Goal: Task Accomplishment & Management: Use online tool/utility

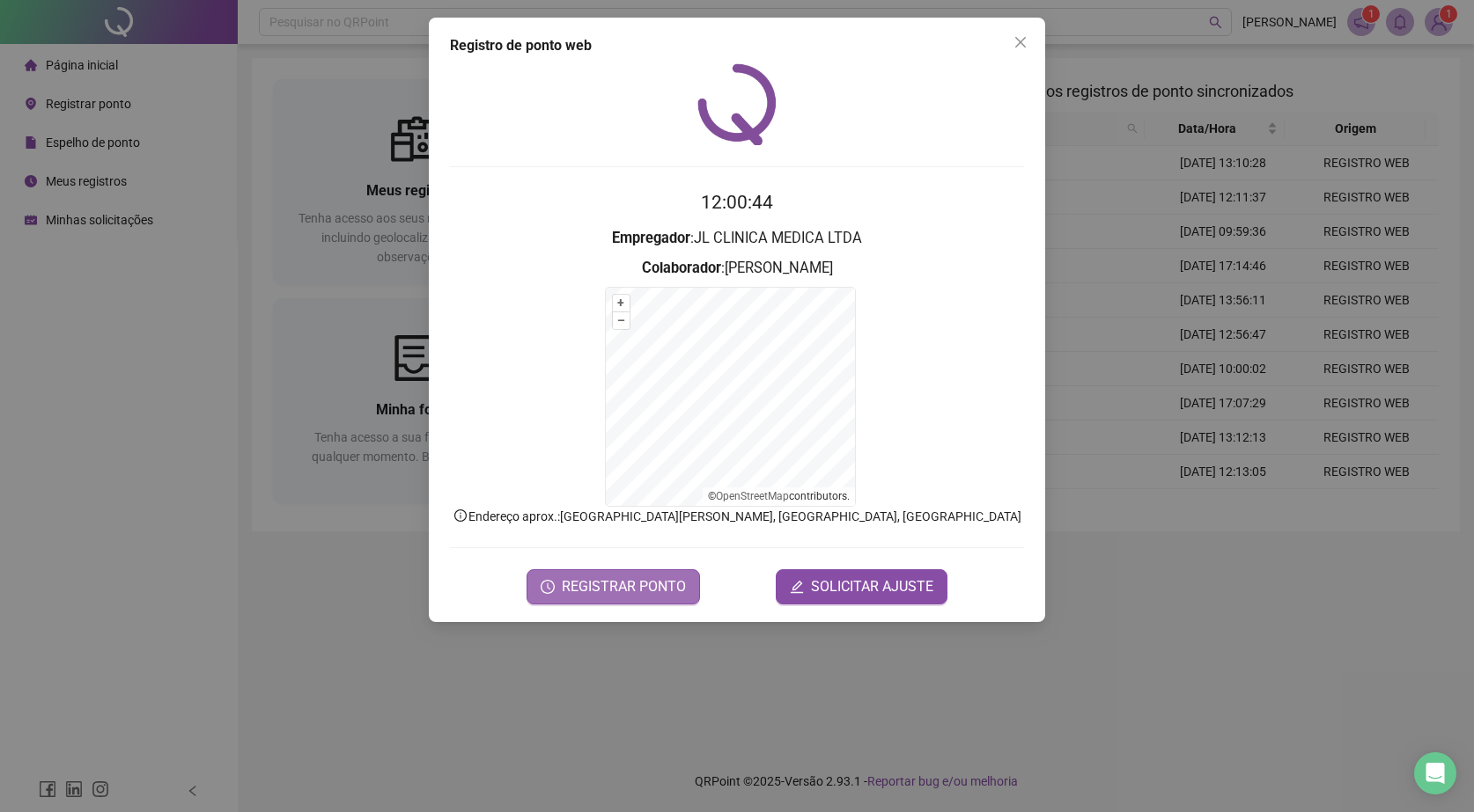
click at [665, 582] on span "REGISTRAR PONTO" at bounding box center [624, 586] width 124 height 21
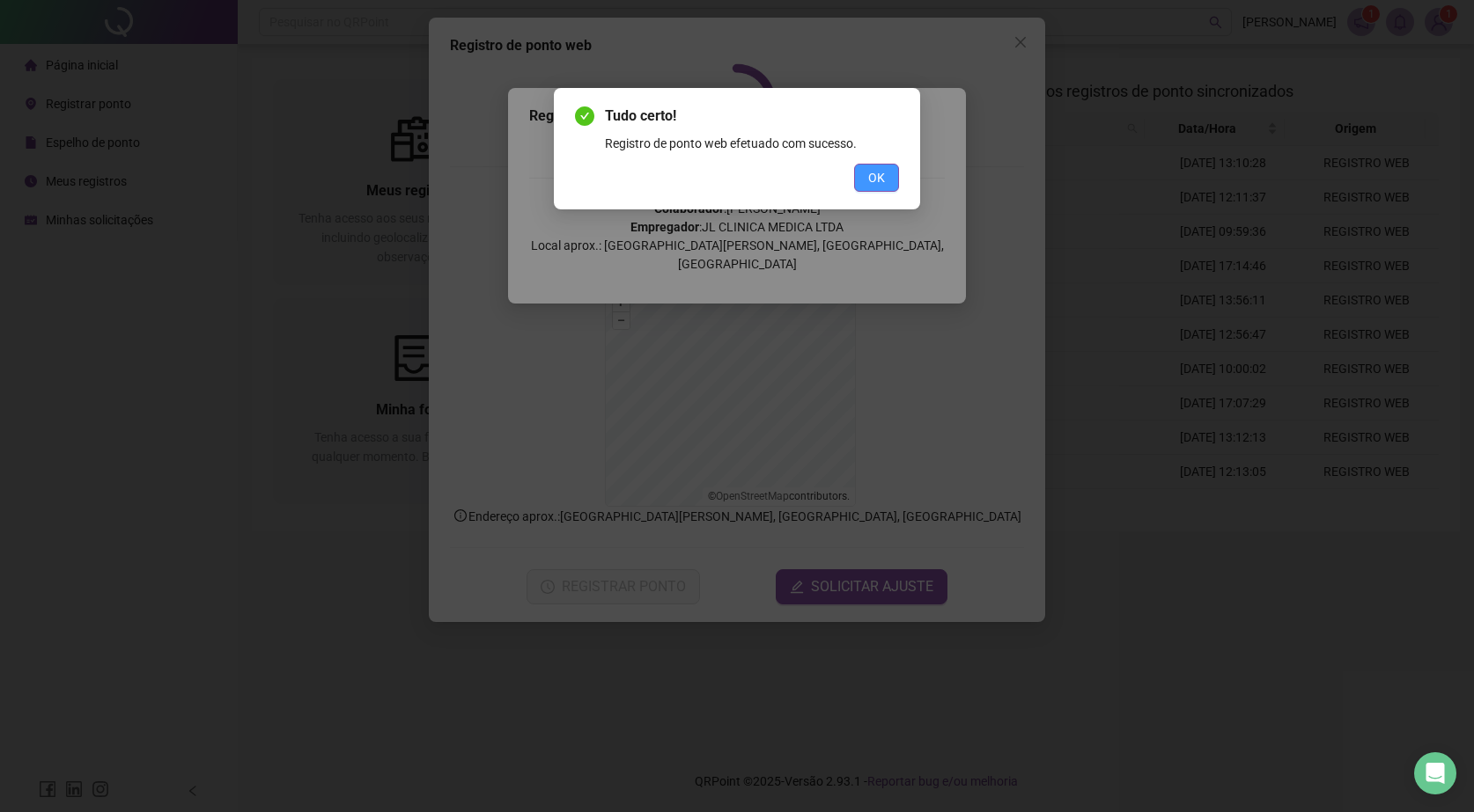
click at [874, 185] on span "OK" at bounding box center [877, 177] width 16 height 19
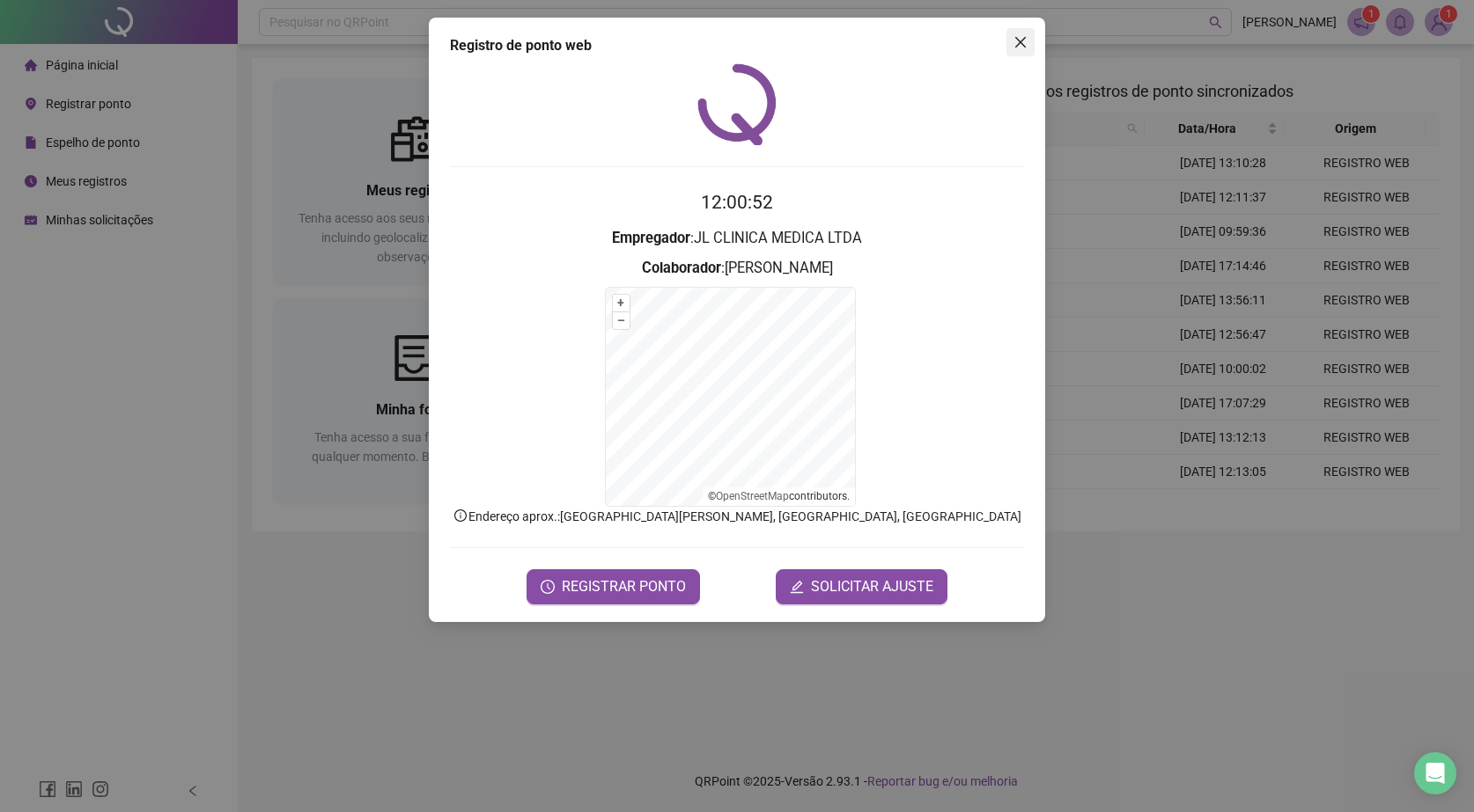
click at [1015, 51] on button "Close" at bounding box center [1020, 42] width 28 height 28
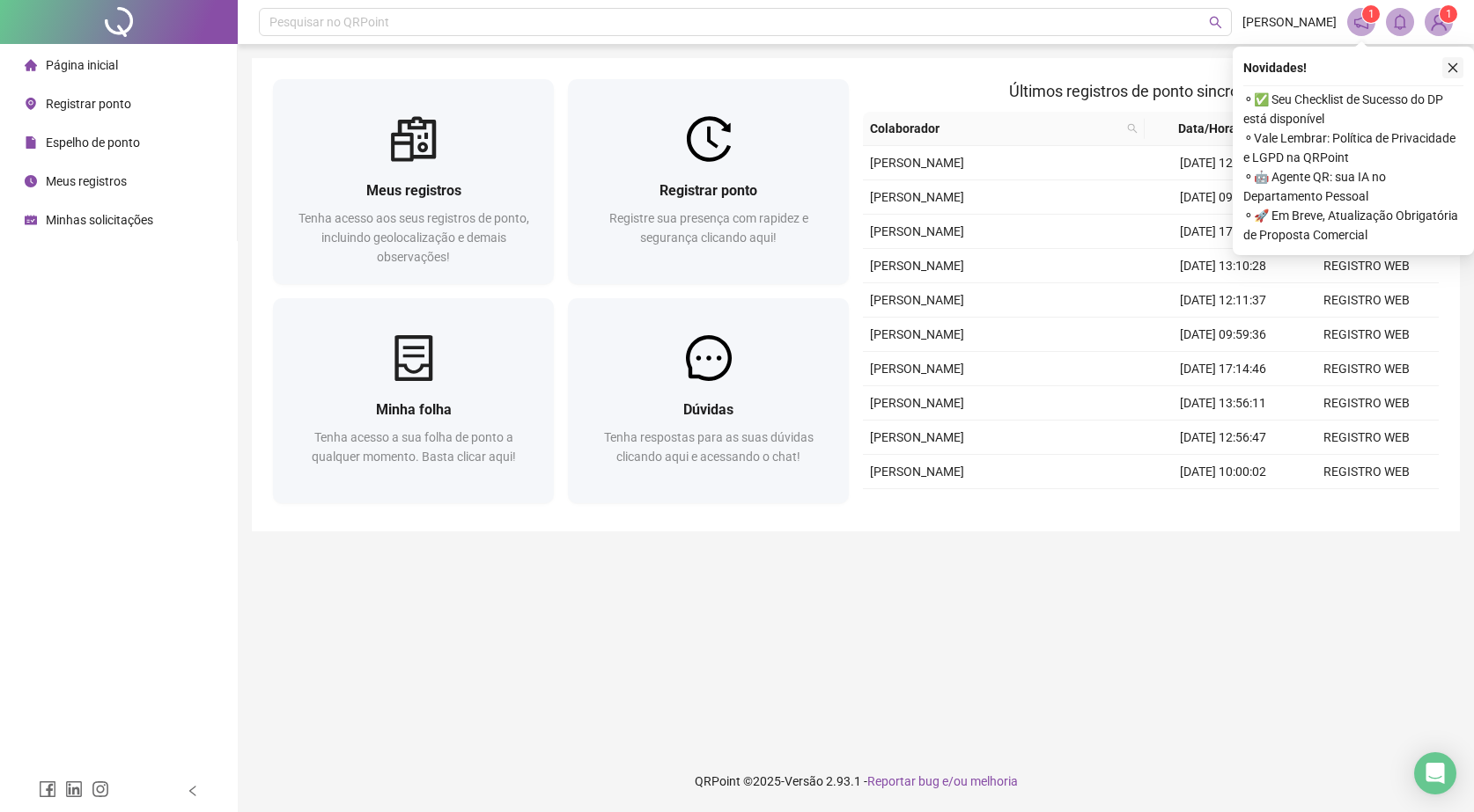
click at [1455, 66] on icon "close" at bounding box center [1453, 68] width 10 height 10
